Goal: Task Accomplishment & Management: Use online tool/utility

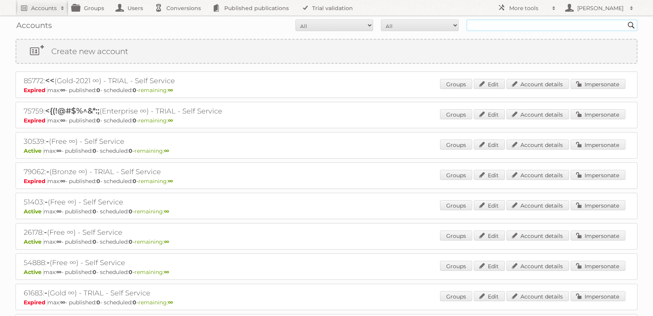
click at [489, 22] on input "text" at bounding box center [551, 25] width 171 height 12
type input "tfg"
click at [625, 19] on input "Search" at bounding box center [631, 25] width 12 height 12
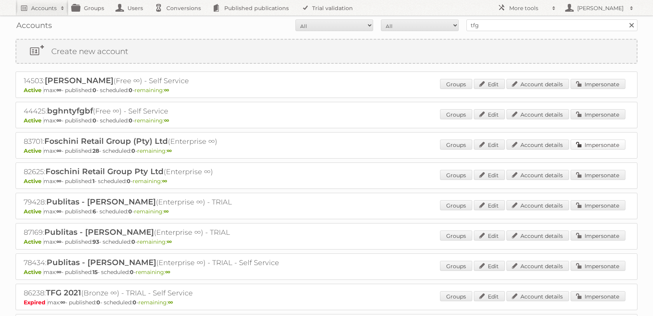
click at [595, 146] on link "Impersonate" at bounding box center [597, 144] width 55 height 10
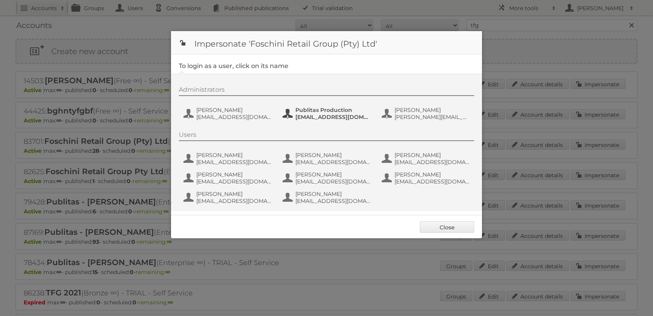
click at [332, 117] on span "[EMAIL_ADDRESS][DOMAIN_NAME]" at bounding box center [332, 116] width 75 height 7
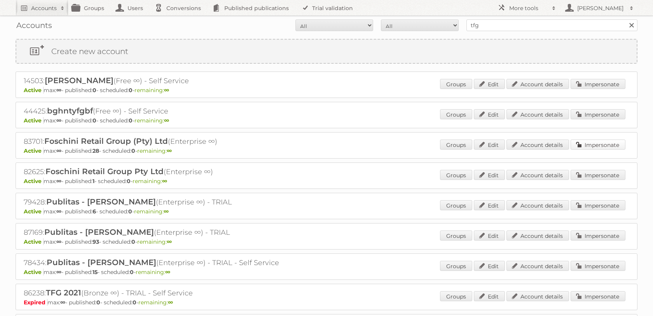
click at [600, 146] on link "Impersonate" at bounding box center [597, 144] width 55 height 10
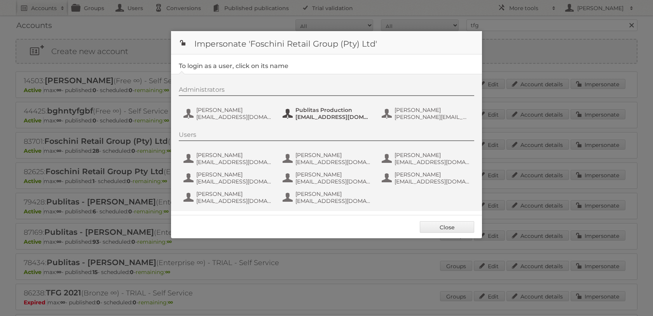
click at [306, 106] on span "Publitas Production" at bounding box center [332, 109] width 75 height 7
